Goal: Check status: Check status

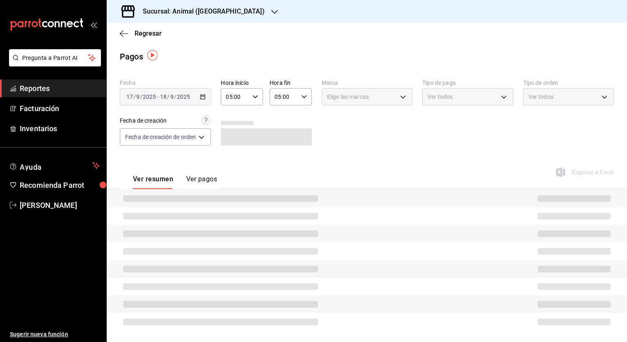
scroll to position [2, 0]
click at [200, 13] on h3 "Sucursal: Animal ([GEOGRAPHIC_DATA])" at bounding box center [200, 12] width 128 height 10
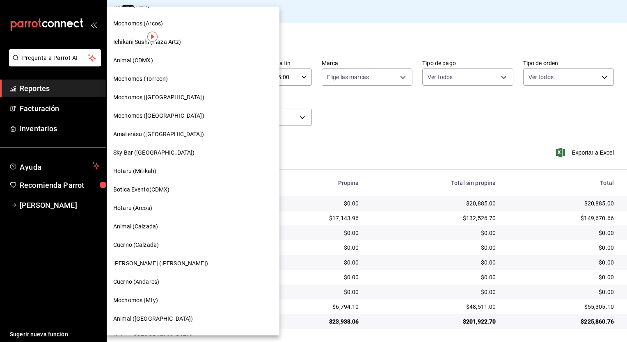
scroll to position [199, 0]
click at [161, 112] on span "Mochomos ([GEOGRAPHIC_DATA])" at bounding box center [158, 116] width 91 height 9
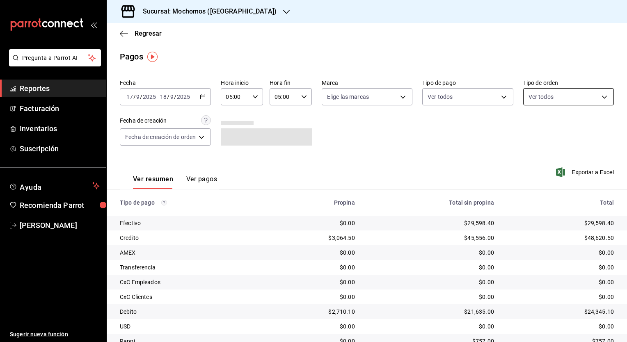
click at [558, 94] on body "Pregunta a Parrot AI Reportes Facturación Inventarios Suscripción Ayuda Recomie…" at bounding box center [313, 171] width 627 height 342
click at [536, 151] on li "Bar" at bounding box center [563, 156] width 88 height 18
type input "c7bc0ce2-274d-49fd-89f5-4bcf8044acf9"
checkbox input "true"
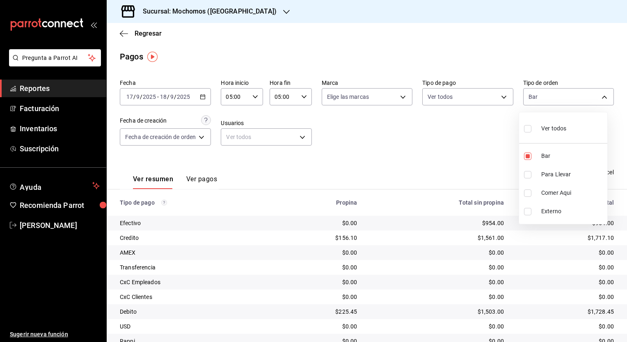
click at [455, 155] on div at bounding box center [313, 171] width 627 height 342
click at [207, 94] on div "[DATE] [DATE] - [DATE] [DATE]" at bounding box center [165, 96] width 91 height 17
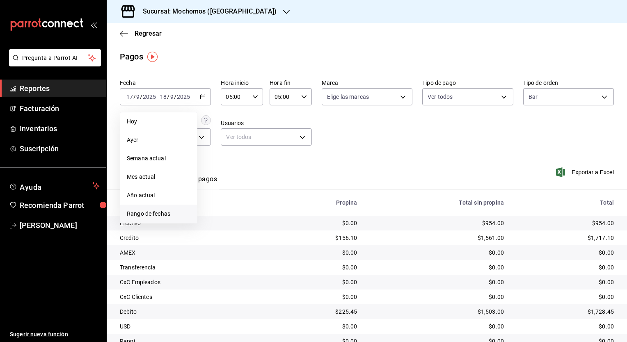
click at [161, 210] on span "Rango de fechas" at bounding box center [159, 214] width 64 height 9
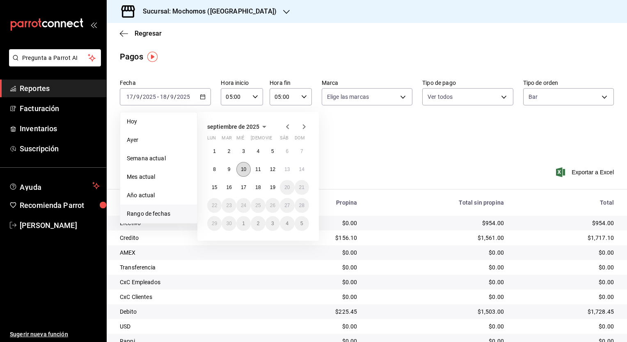
click at [247, 169] on button "10" at bounding box center [243, 169] width 14 height 15
click at [257, 170] on abbr "11" at bounding box center [257, 170] width 5 height 6
type input "00:00"
type input "23:59"
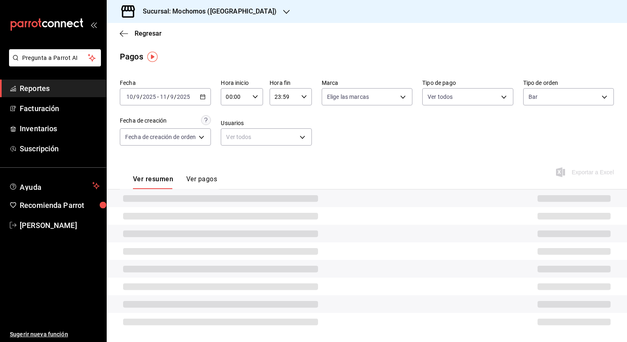
click at [254, 102] on div "00:00 Hora inicio" at bounding box center [242, 96] width 42 height 17
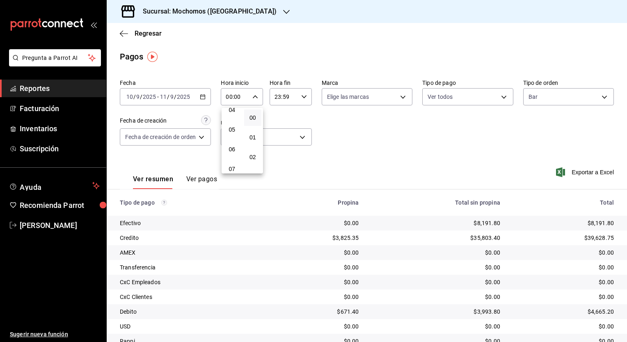
scroll to position [94, 0]
click at [236, 122] on button "05" at bounding box center [232, 122] width 18 height 16
type input "05:00"
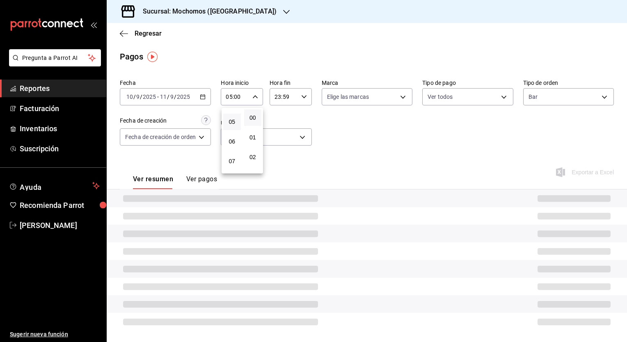
click at [289, 100] on div at bounding box center [313, 171] width 627 height 342
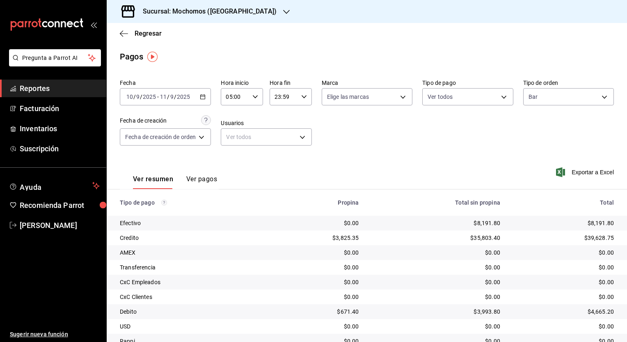
click at [289, 100] on input "23:59" at bounding box center [284, 97] width 28 height 16
click at [284, 152] on button "05" at bounding box center [280, 147] width 18 height 16
click at [300, 121] on span "00" at bounding box center [301, 117] width 8 height 7
type input "05:00"
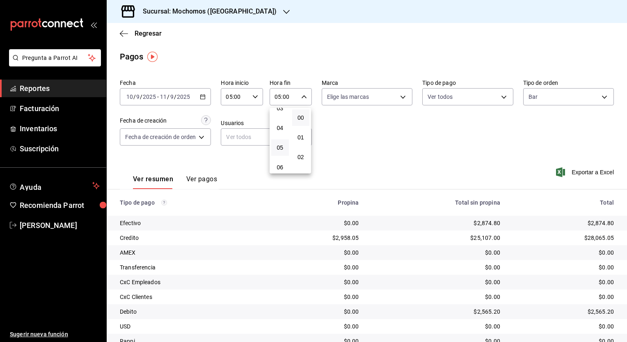
click at [427, 183] on div at bounding box center [313, 171] width 627 height 342
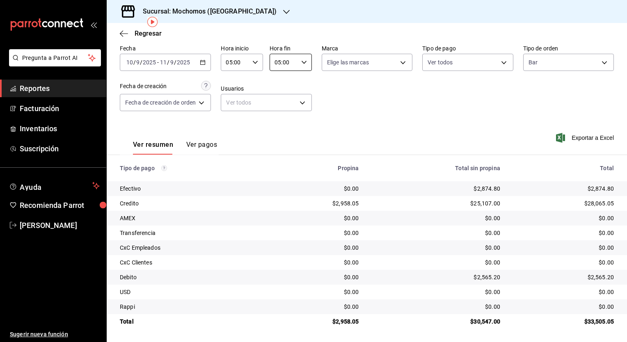
scroll to position [34, 0]
